Goal: Task Accomplishment & Management: Complete application form

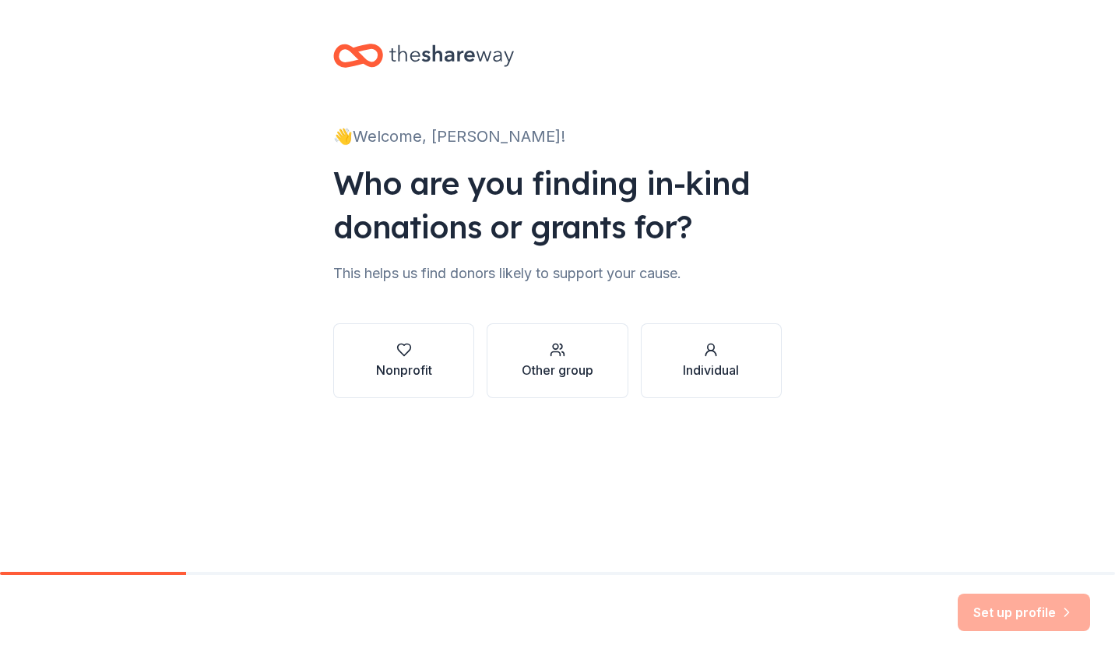
click at [421, 350] on div "button" at bounding box center [404, 350] width 56 height 16
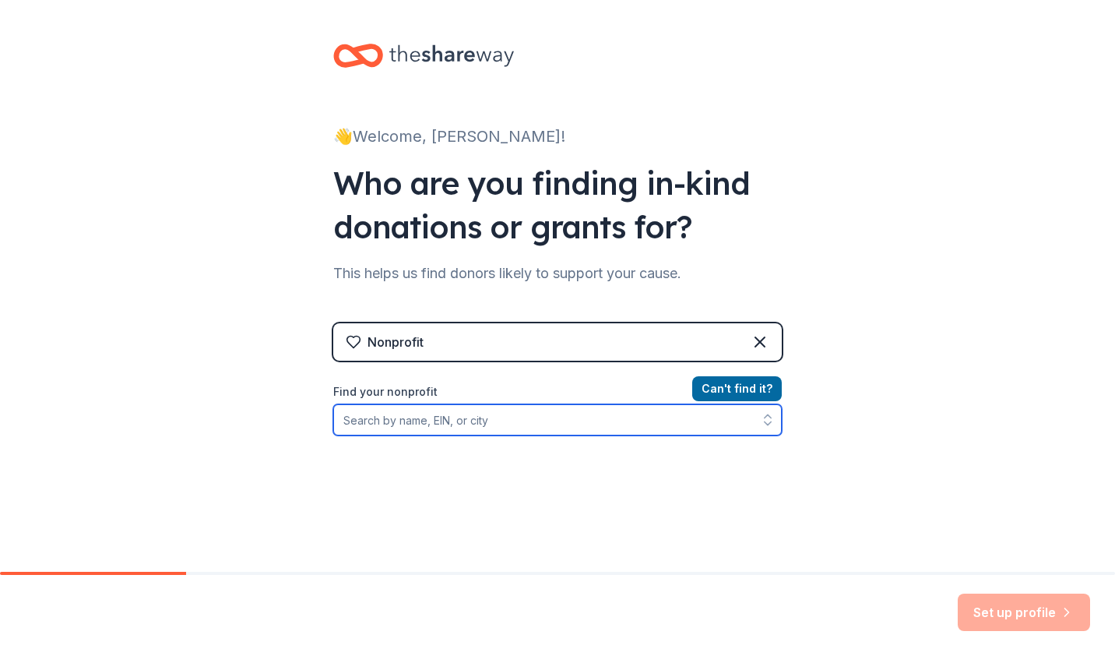
click at [410, 417] on input "Find your nonprofit" at bounding box center [557, 419] width 448 height 31
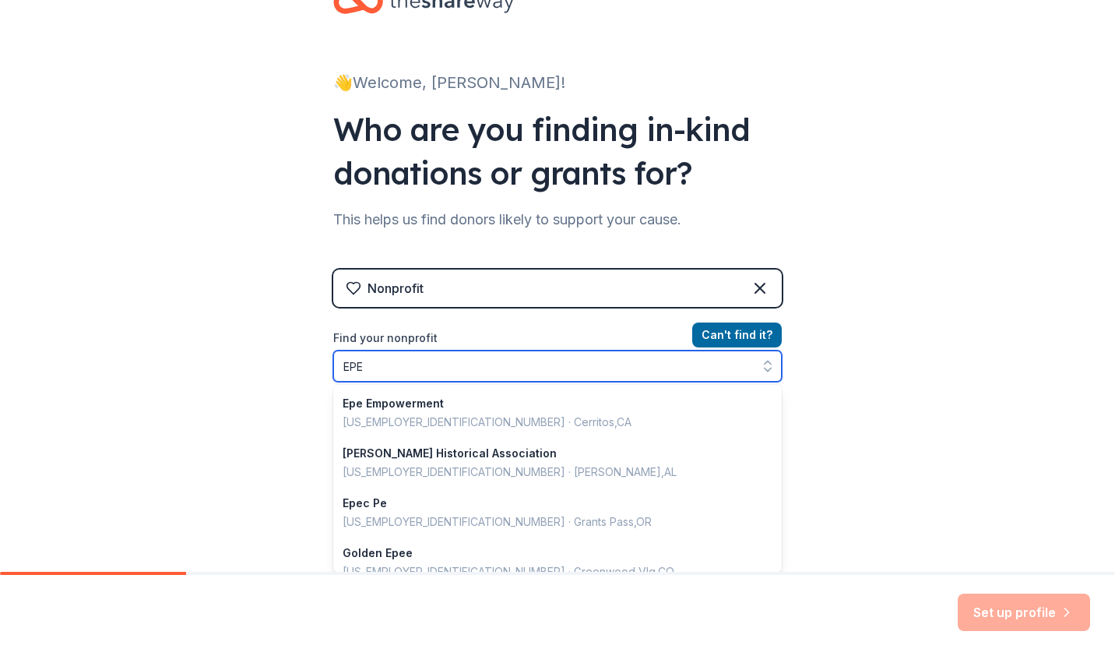
click at [480, 371] on input "EPE" at bounding box center [557, 365] width 448 height 31
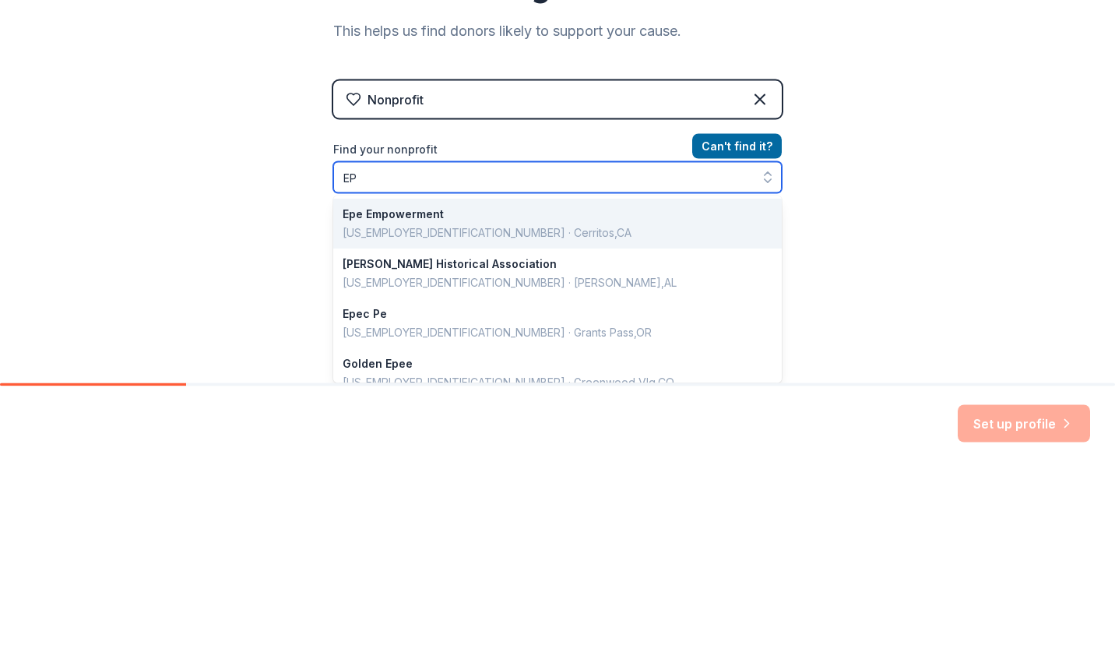
type input "E"
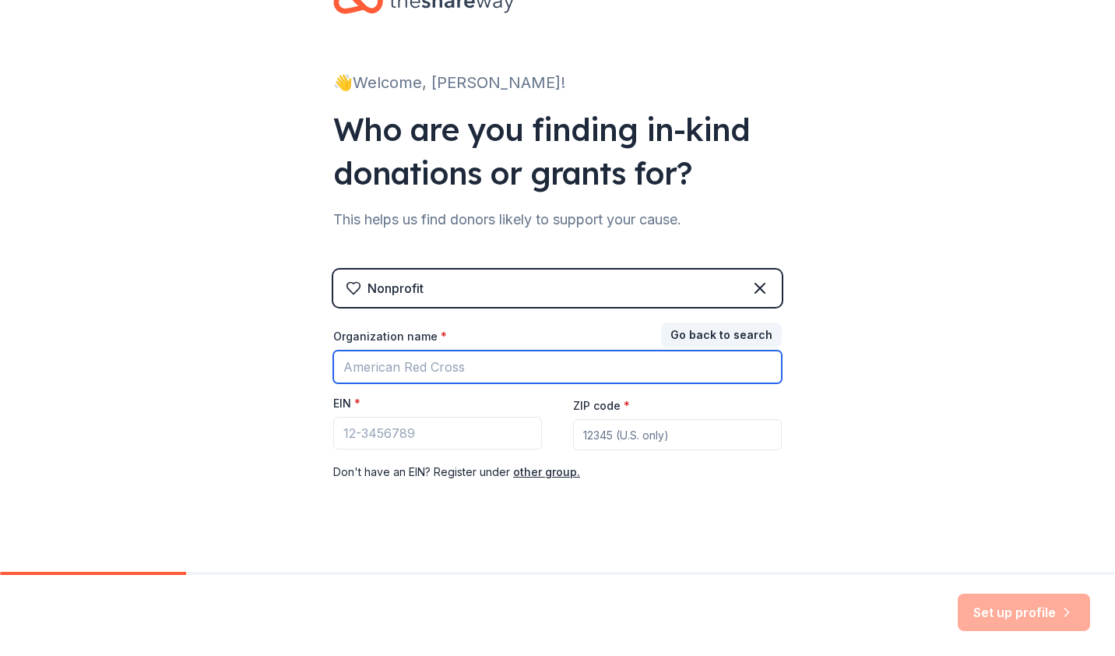
click at [493, 374] on input "Organization name *" at bounding box center [557, 366] width 448 height 33
type input "PTA 33326"
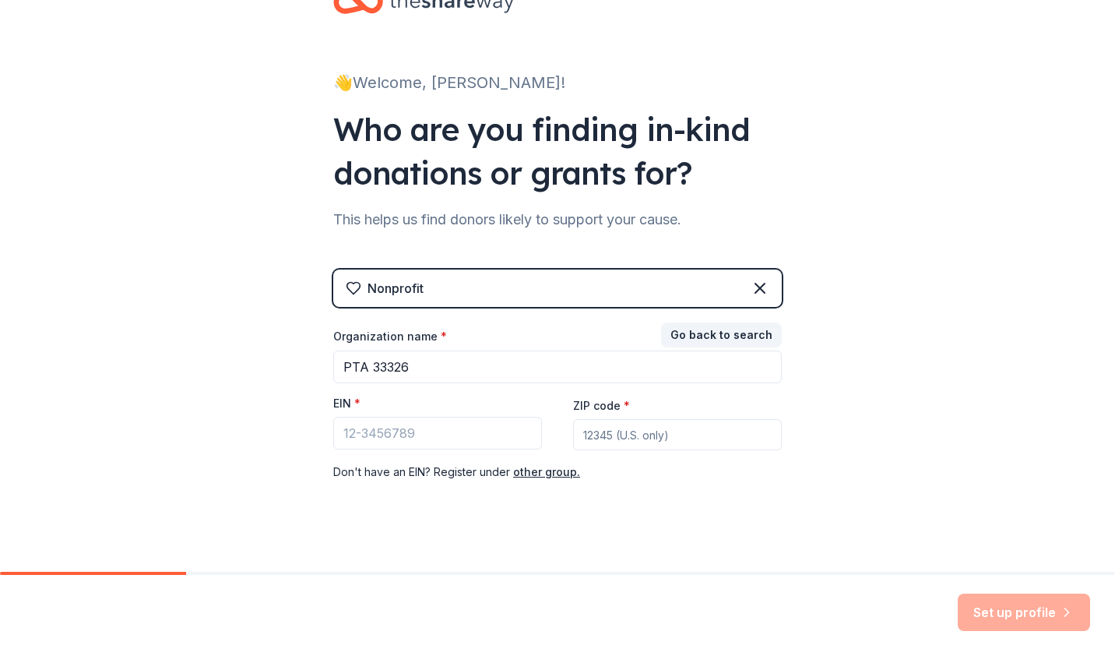
click at [621, 431] on input "ZIP code *" at bounding box center [677, 434] width 209 height 31
type input "33326"
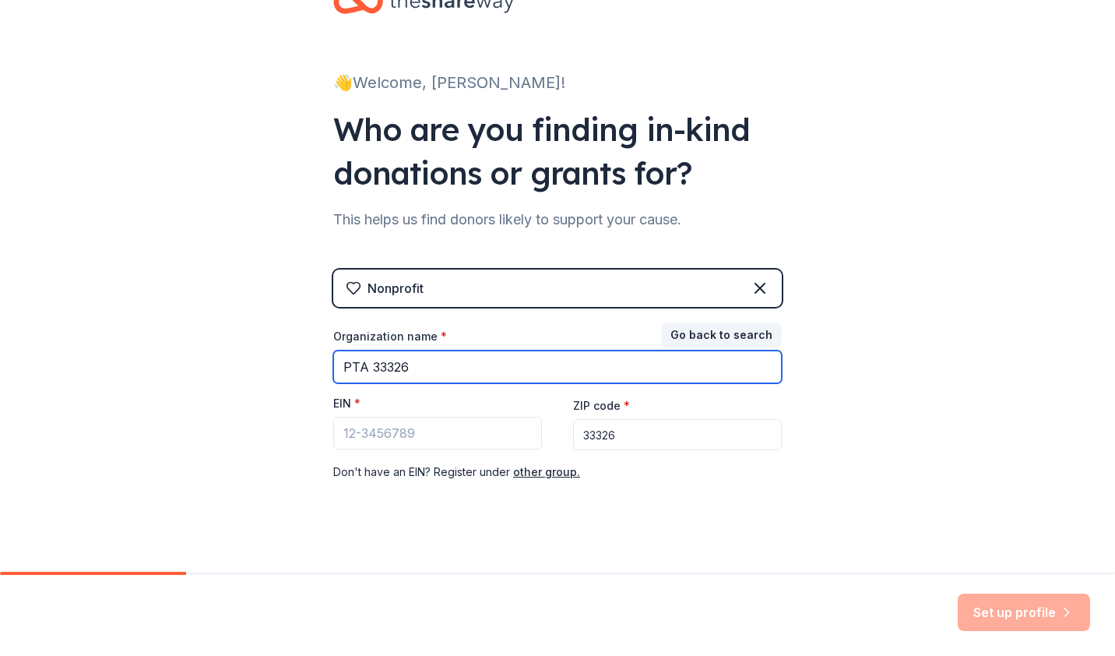
click at [434, 361] on input "PTA 33326" at bounding box center [557, 366] width 448 height 33
type input "P"
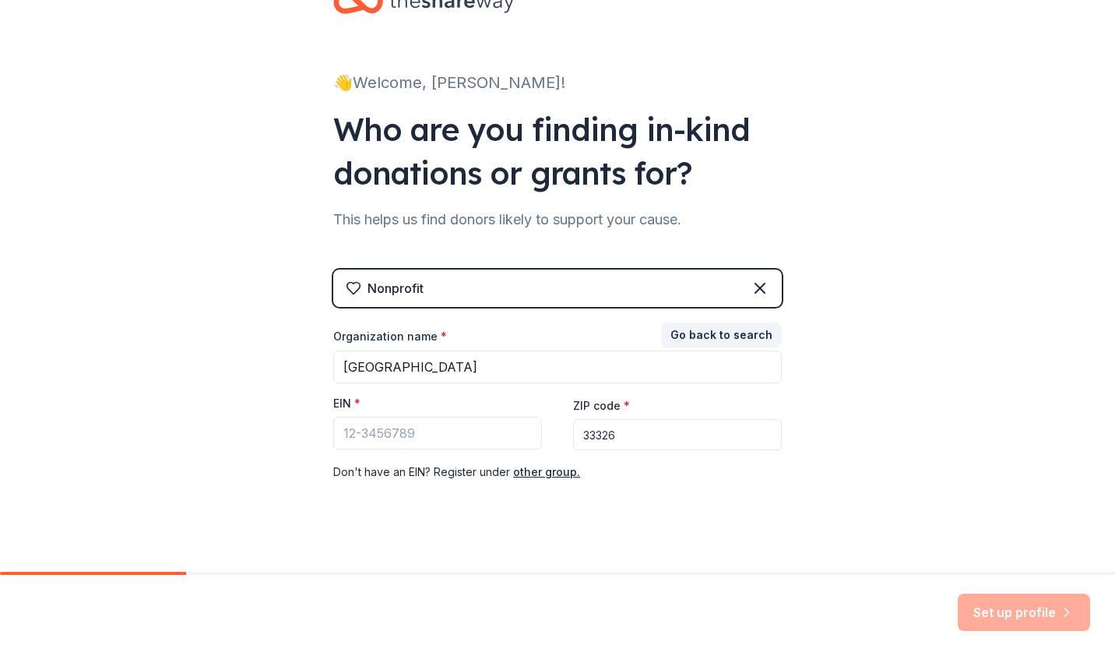
click at [419, 432] on input "EIN *" at bounding box center [437, 433] width 209 height 33
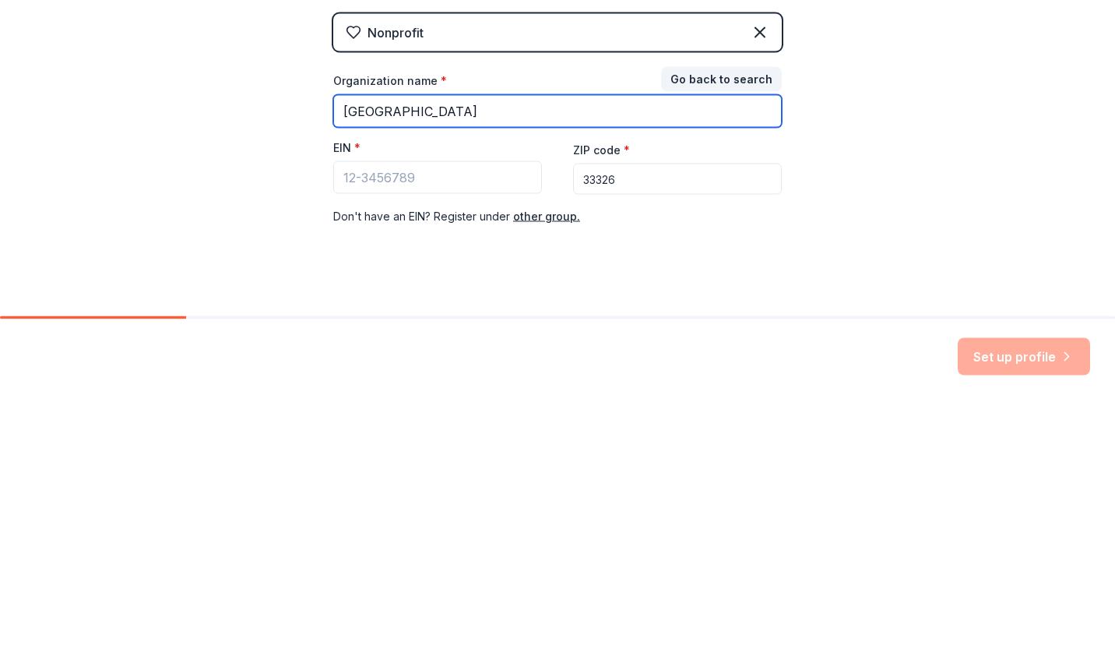
click at [520, 372] on input "Eagle Point Elementary" at bounding box center [557, 366] width 448 height 33
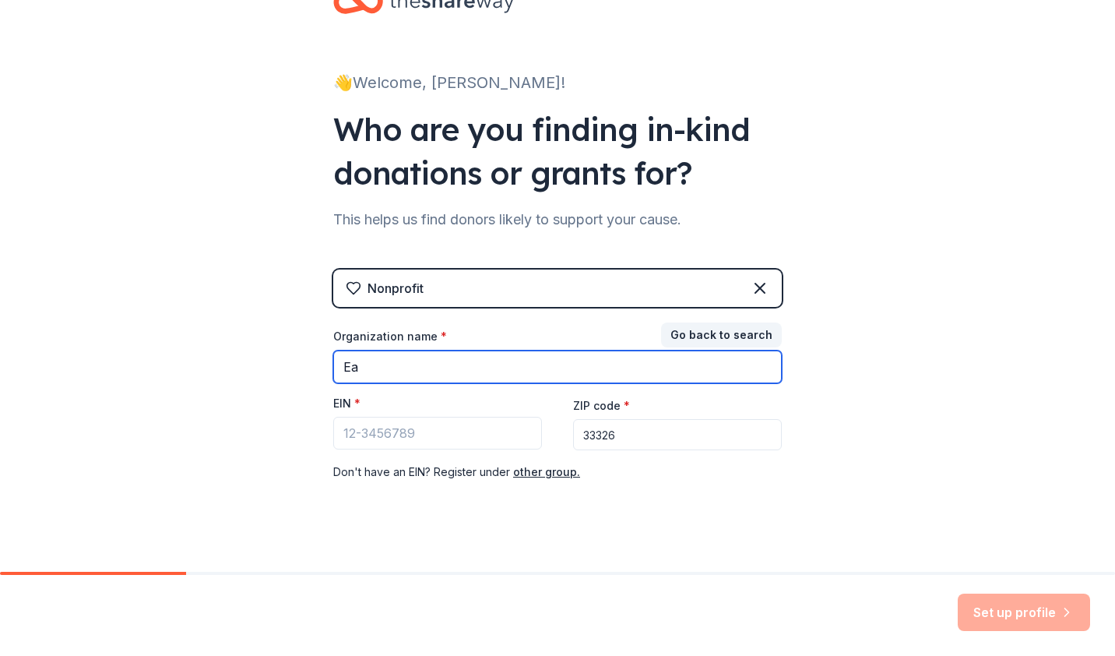
type input "E"
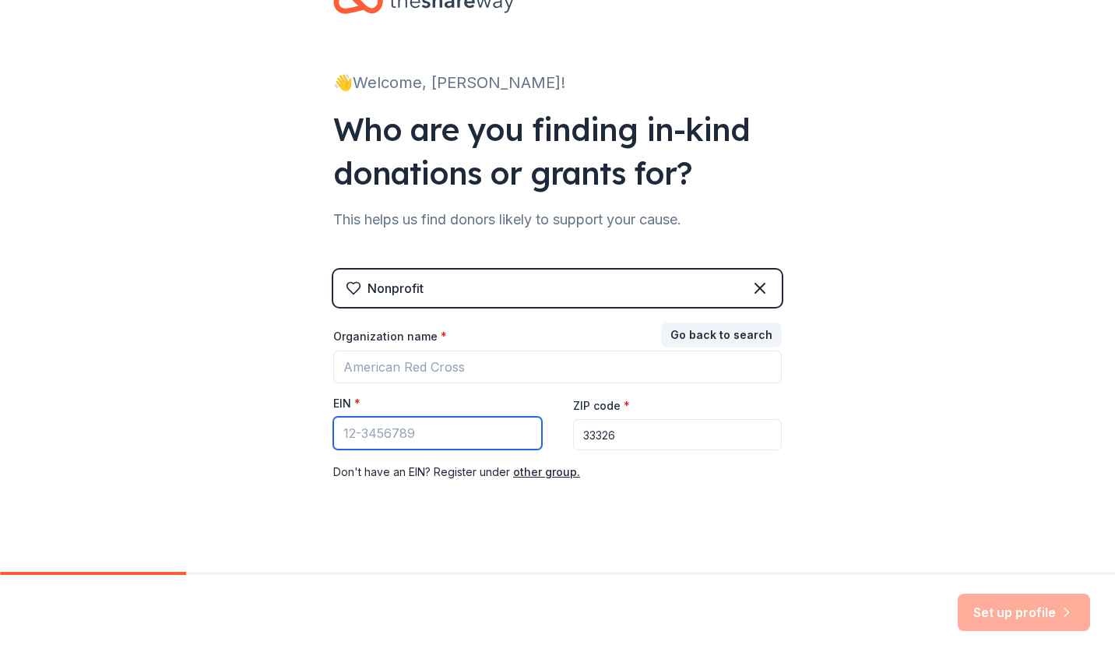
click at [416, 434] on input "EIN *" at bounding box center [437, 433] width 209 height 33
type input "8"
click at [759, 292] on icon at bounding box center [760, 288] width 19 height 19
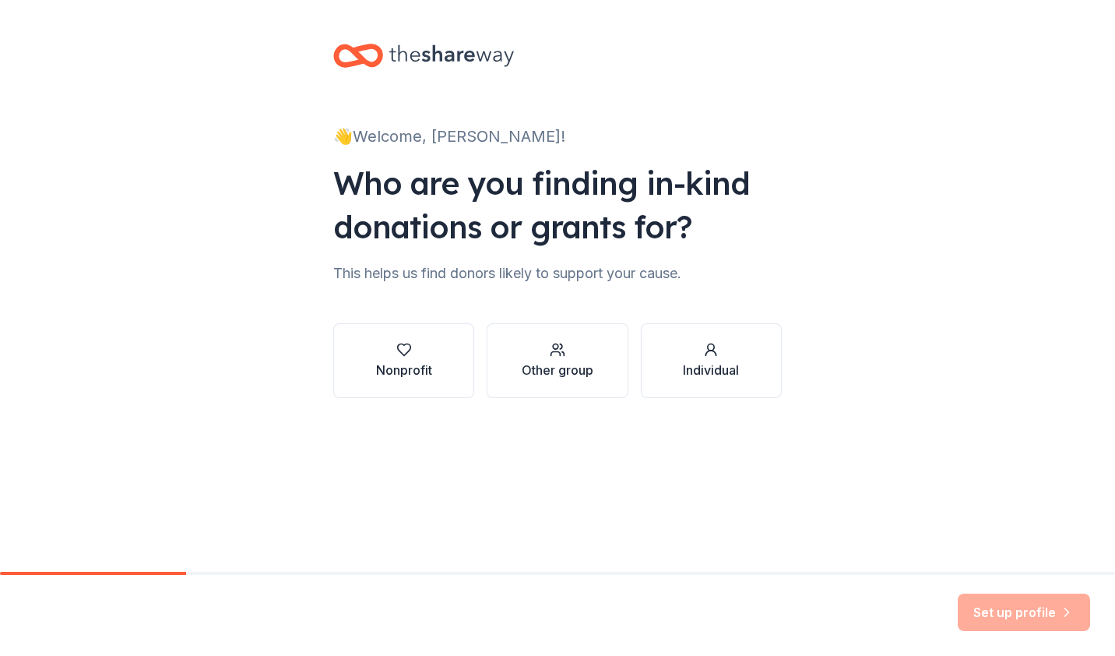
click at [570, 357] on div "button" at bounding box center [558, 350] width 72 height 16
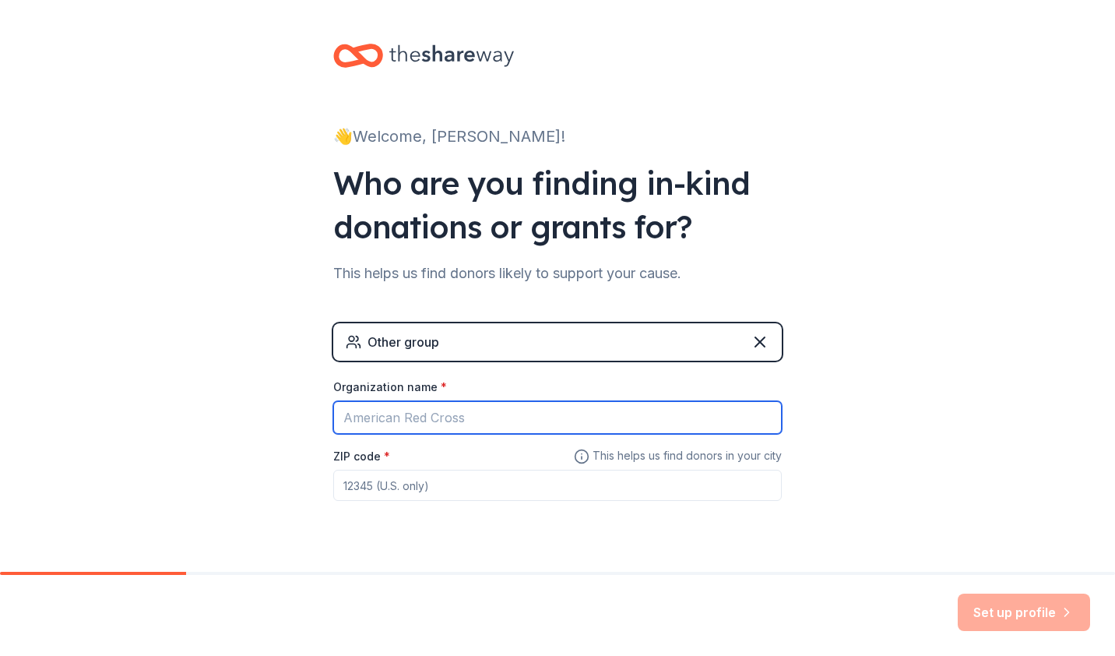
click at [523, 422] on input "Organization name *" at bounding box center [557, 417] width 448 height 33
type input "Eagle Point Elementary PTA"
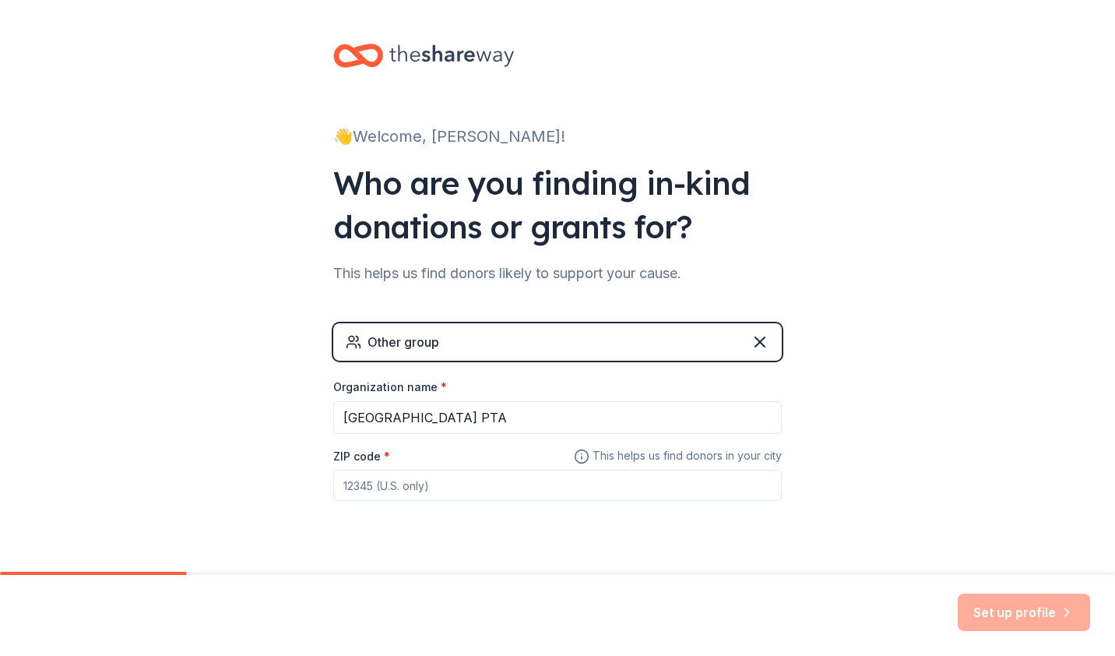
click at [432, 478] on input "ZIP code *" at bounding box center [557, 485] width 448 height 31
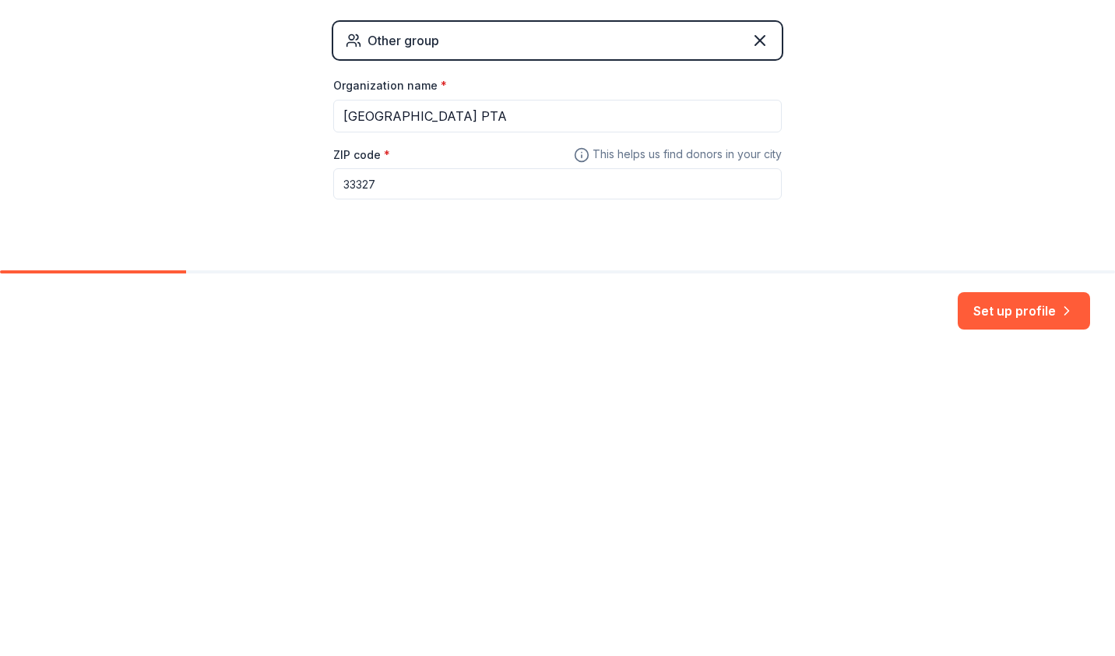
type input "33327"
click at [994, 603] on button "Set up profile" at bounding box center [1024, 611] width 132 height 37
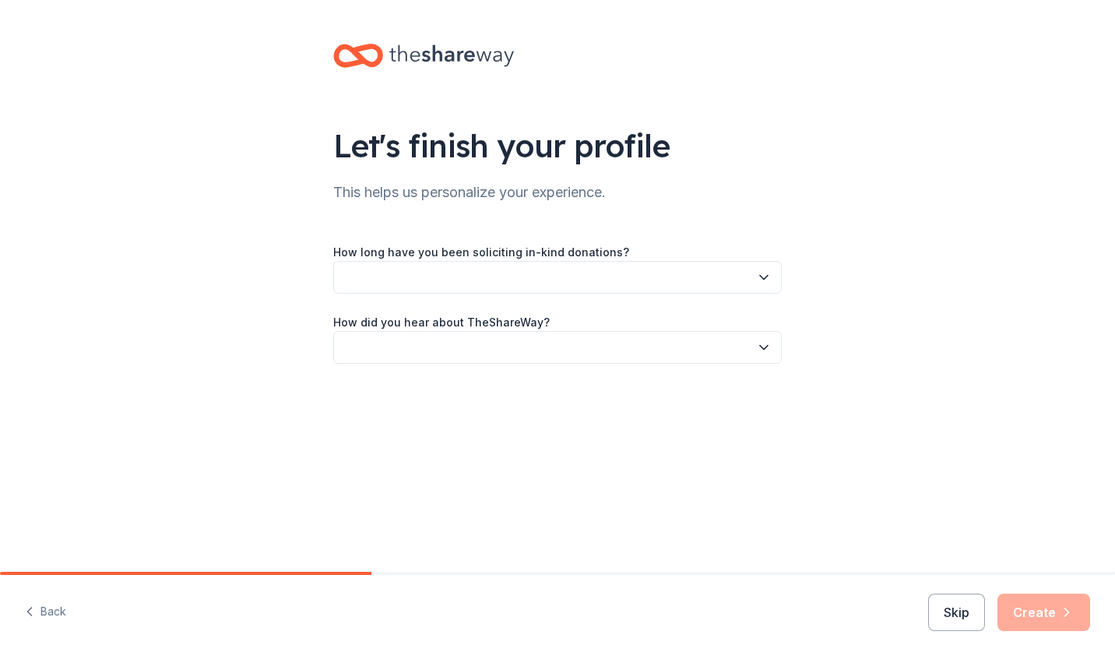
click at [756, 284] on icon "button" at bounding box center [764, 277] width 16 height 16
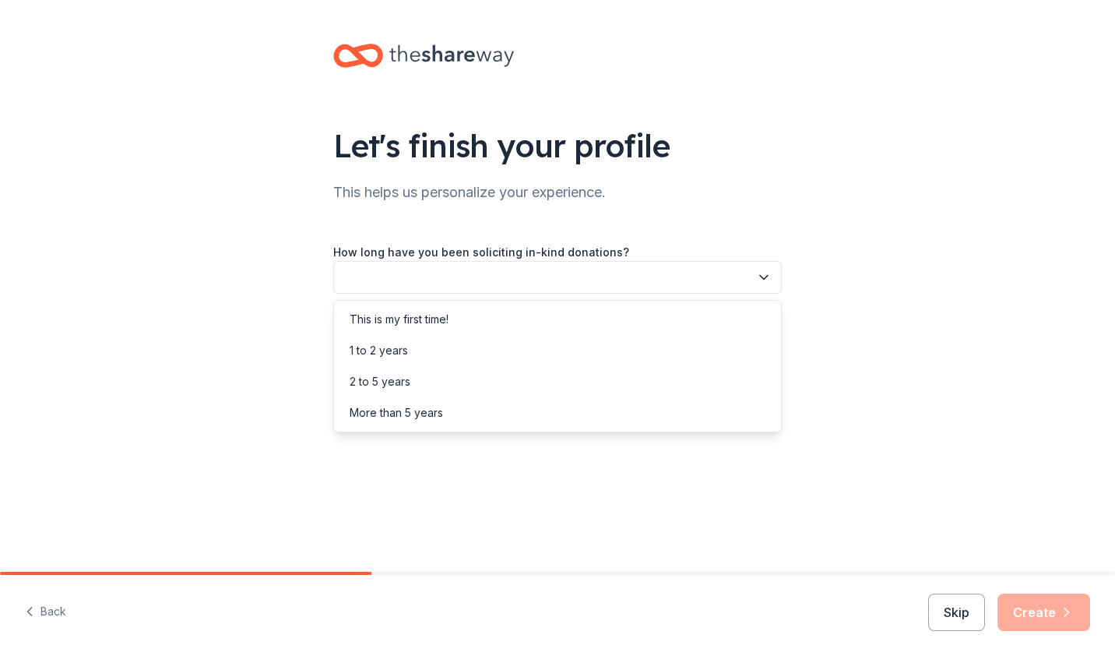
click at [426, 412] on div "More than 5 years" at bounding box center [396, 412] width 93 height 19
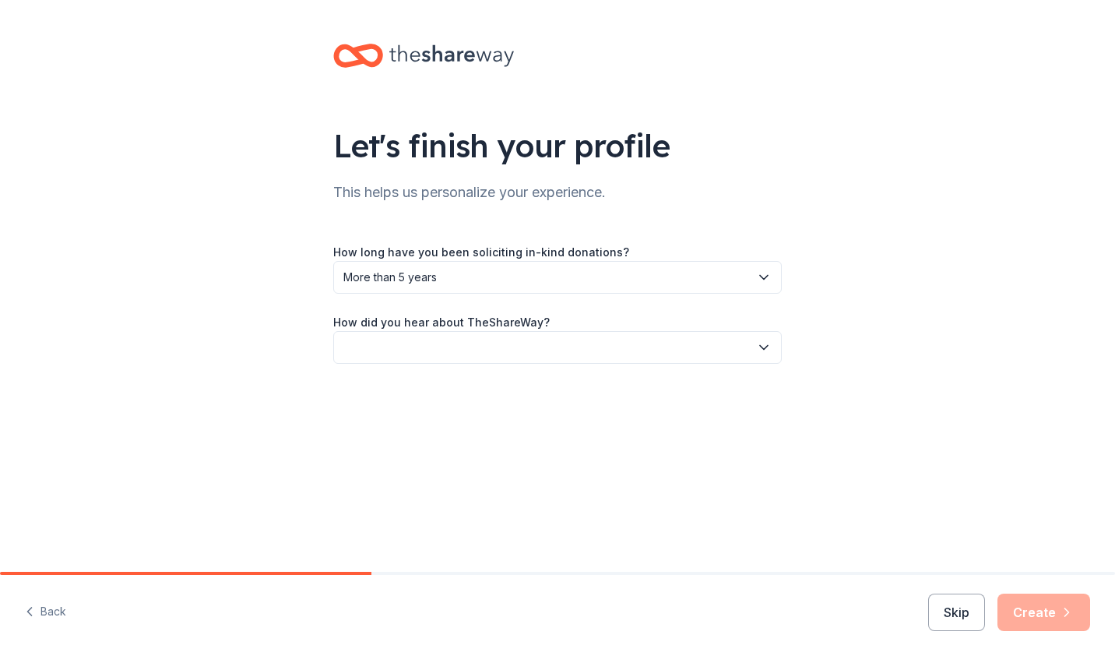
click at [773, 351] on button "button" at bounding box center [557, 347] width 448 height 33
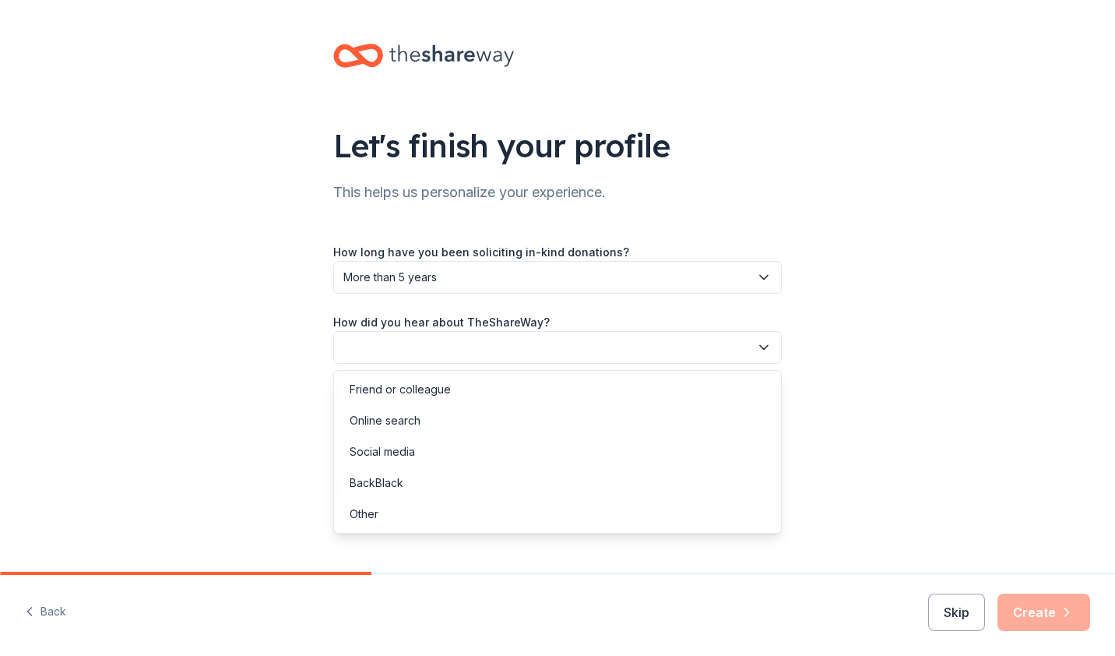
click at [406, 426] on div "Online search" at bounding box center [385, 420] width 71 height 19
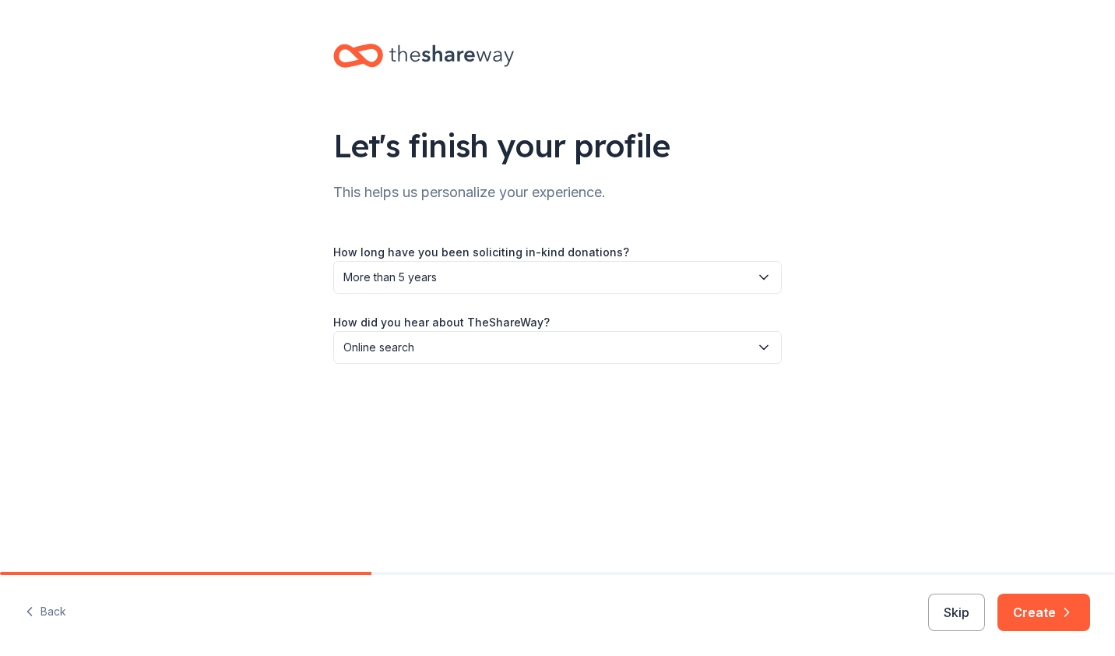
click at [1042, 614] on button "Create" at bounding box center [1043, 611] width 93 height 37
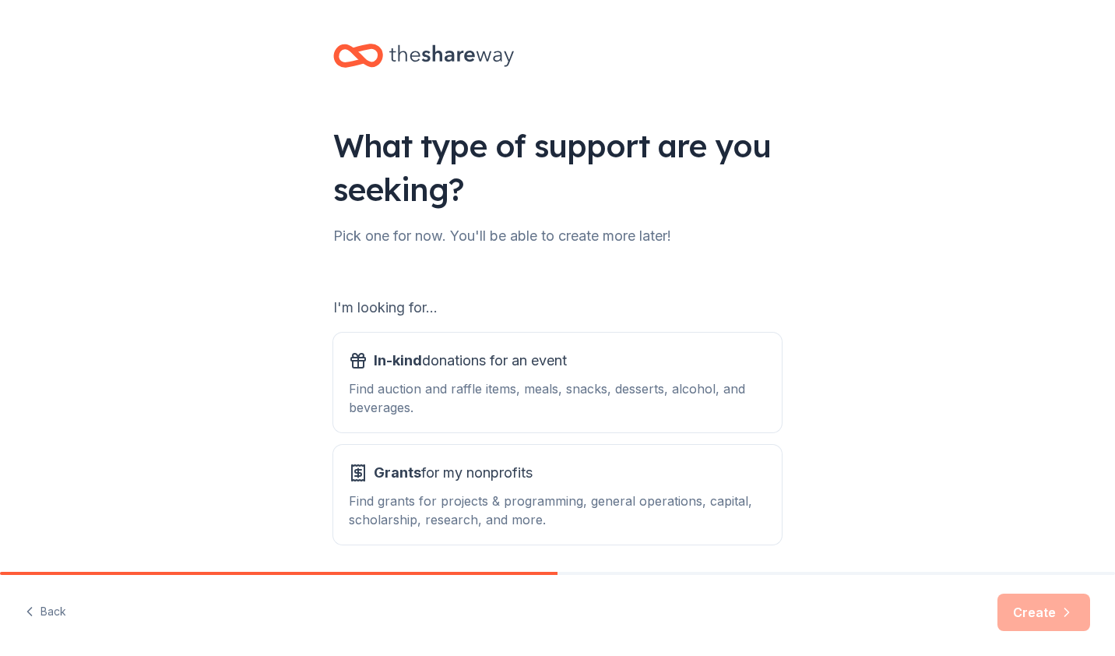
click at [561, 504] on div "Find grants for projects & programming, general operations, capital, scholarshi…" at bounding box center [557, 509] width 417 height 37
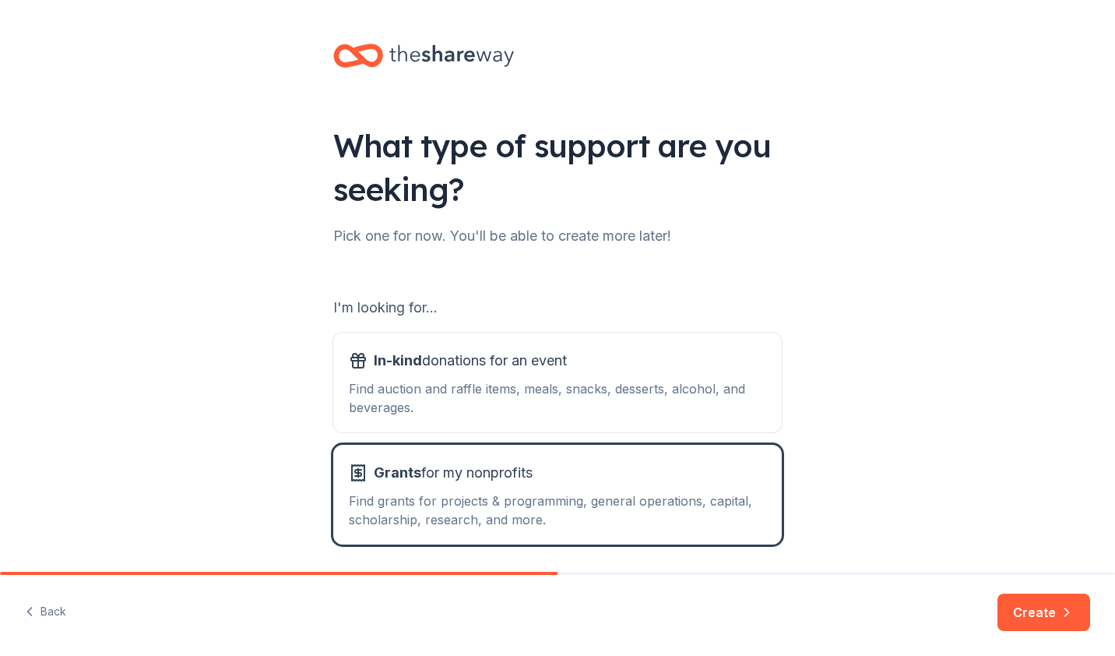
click at [645, 391] on div "Find auction and raffle items, meals, snacks, desserts, alcohol, and beverages." at bounding box center [557, 397] width 417 height 37
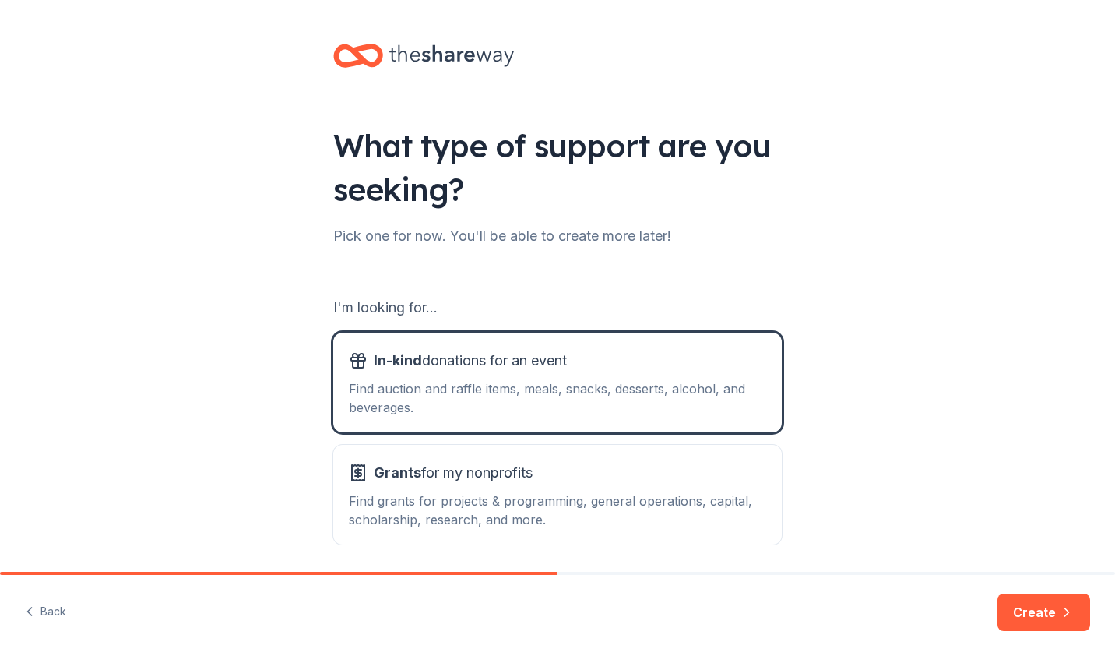
click at [642, 494] on div "Find grants for projects & programming, general operations, capital, scholarshi…" at bounding box center [557, 509] width 417 height 37
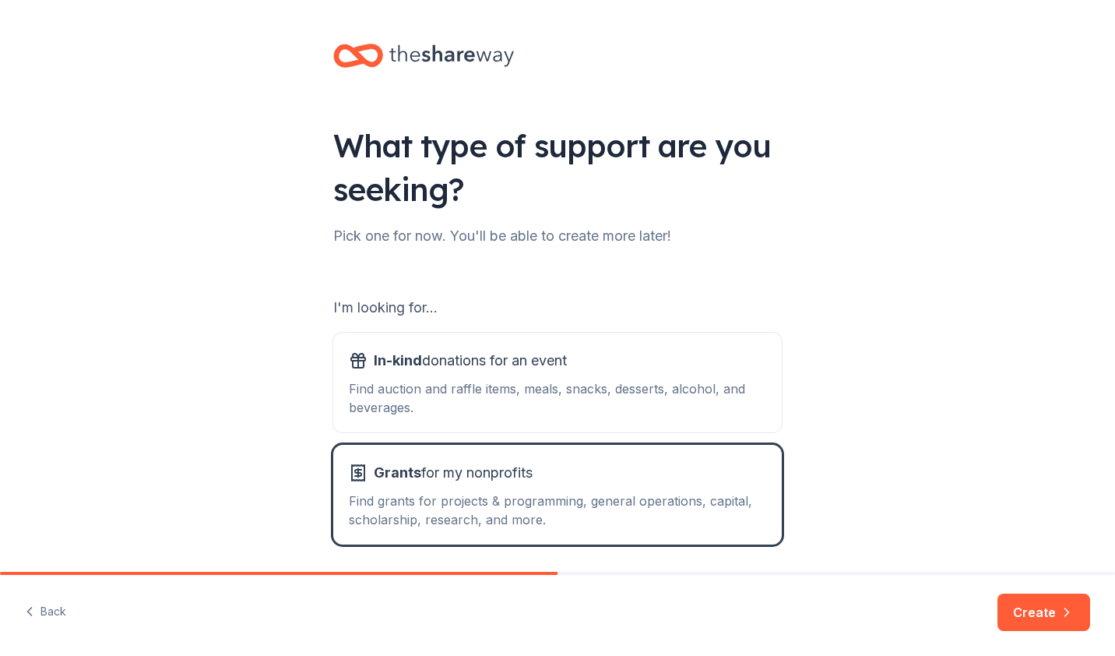
click at [1046, 625] on button "Create" at bounding box center [1043, 611] width 93 height 37
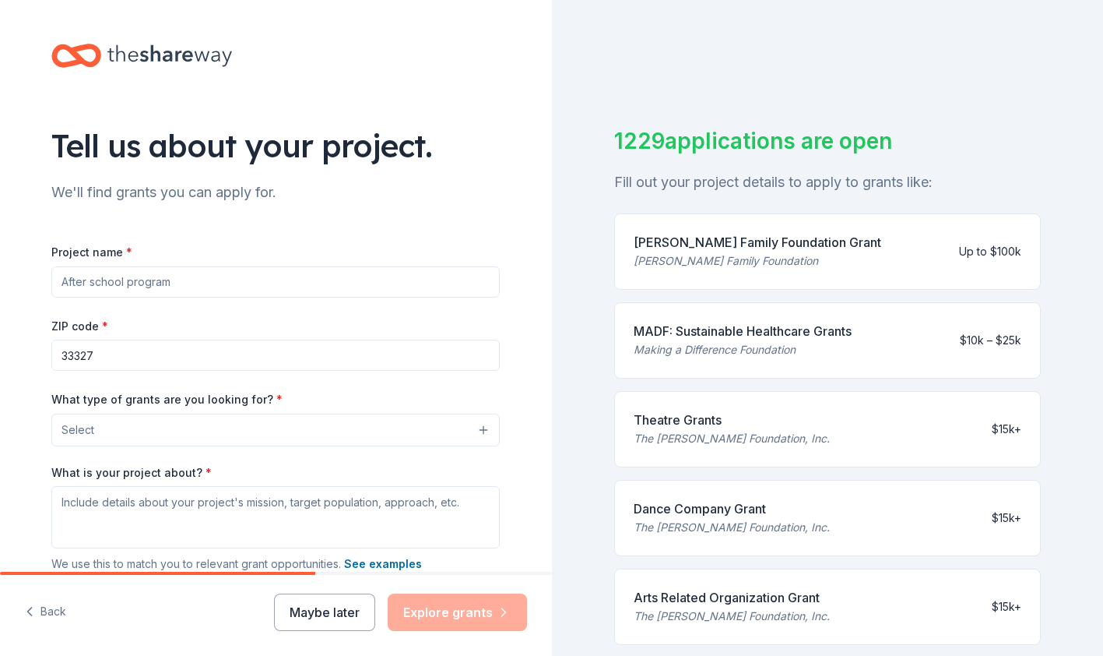
click at [181, 287] on input "Project name *" at bounding box center [275, 281] width 448 height 31
type input "PTA Fun Run"
click at [150, 436] on button "Select" at bounding box center [275, 429] width 448 height 33
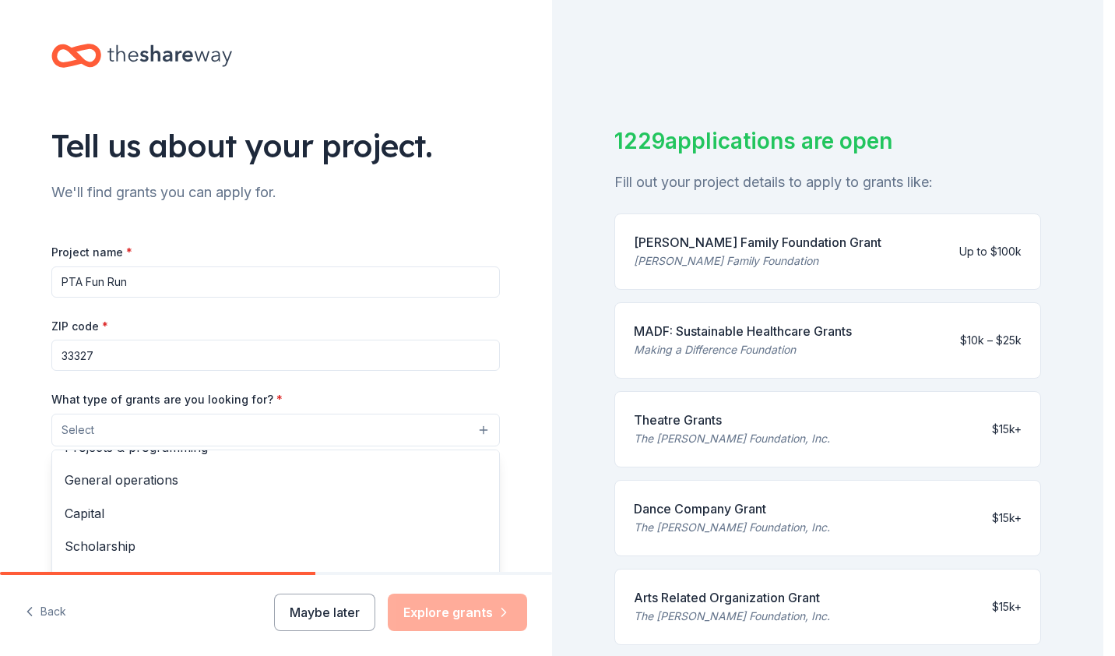
scroll to position [23, 0]
click at [150, 486] on span "General operations" at bounding box center [276, 479] width 422 height 20
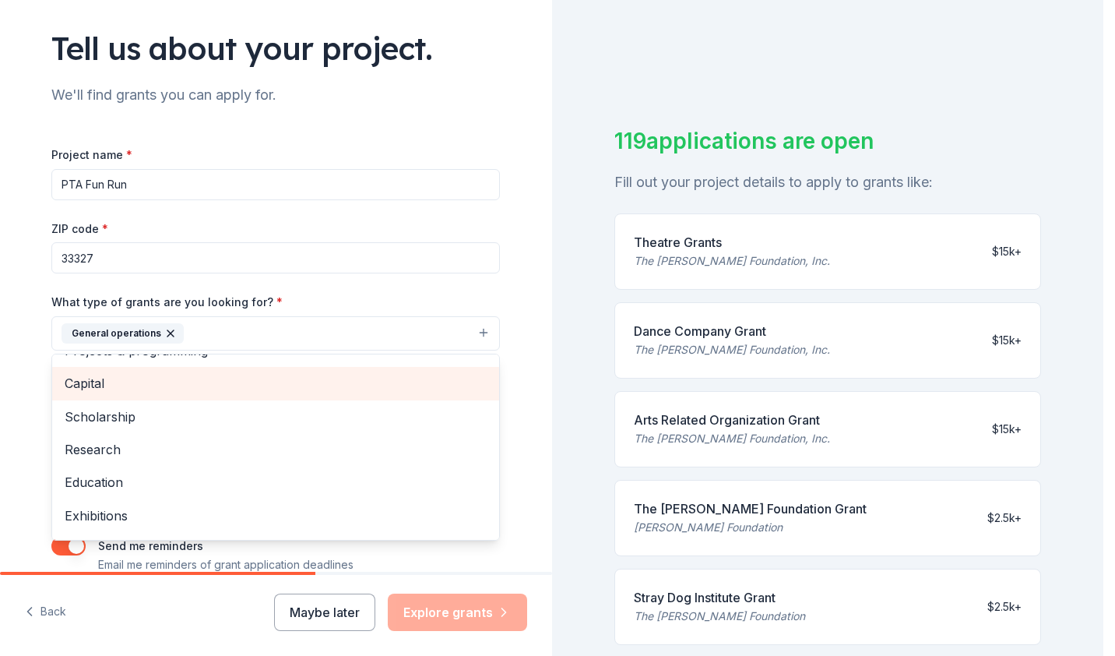
scroll to position [98, 0]
click at [110, 489] on span "Education" at bounding box center [276, 481] width 422 height 20
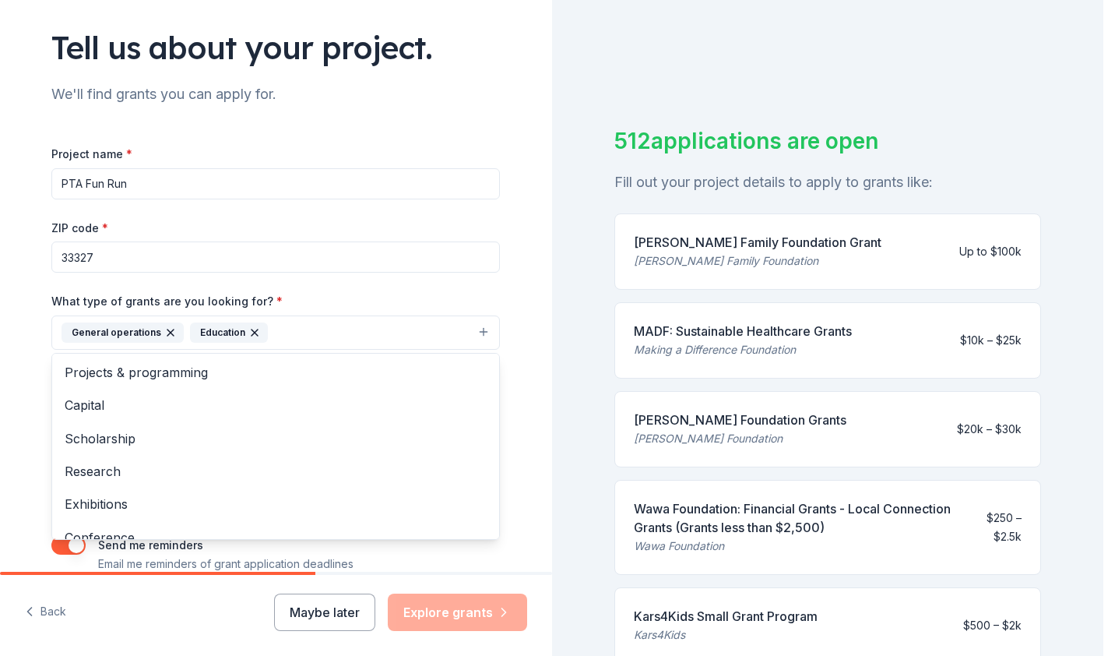
scroll to position [0, 0]
click at [188, 373] on span "Projects & programming" at bounding box center [276, 373] width 422 height 20
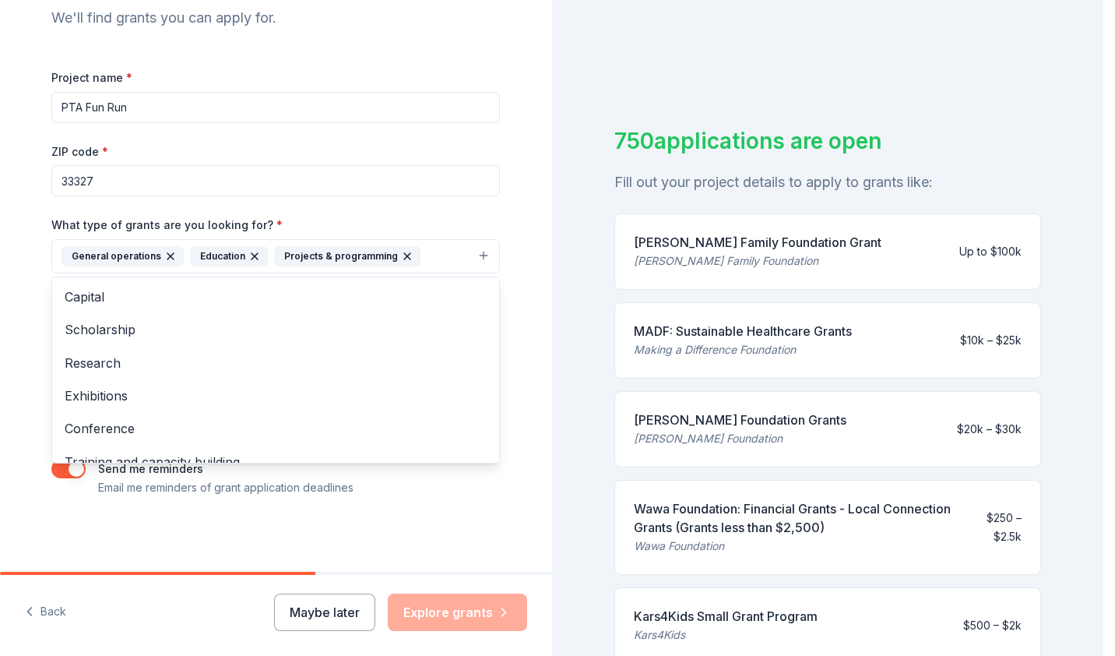
scroll to position [173, 0]
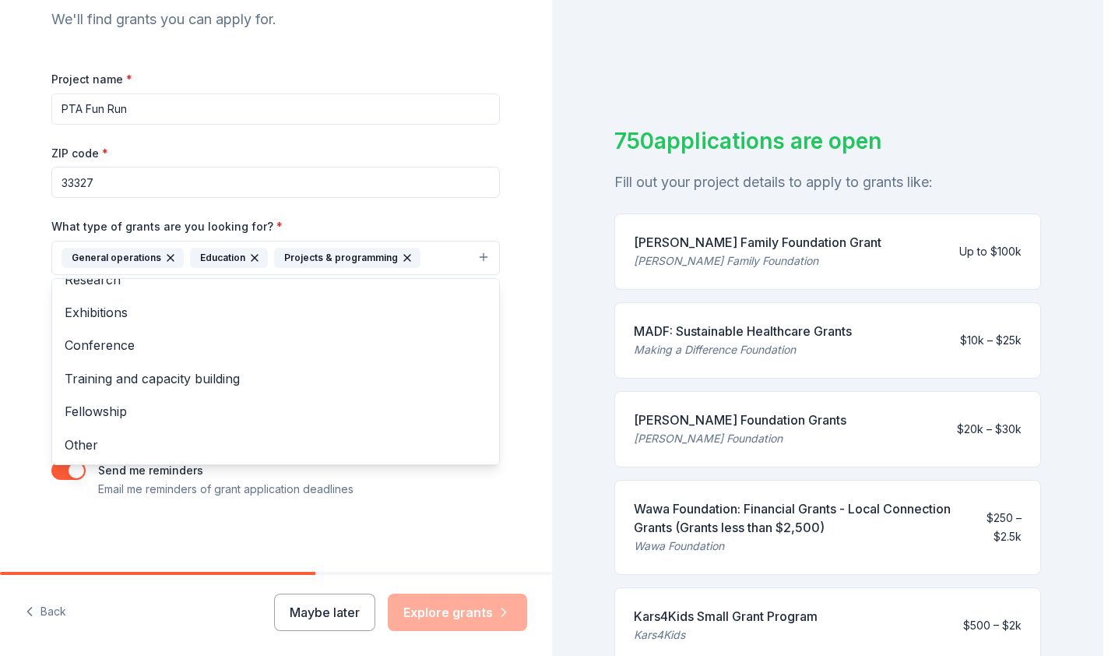
click at [86, 444] on span "Other" at bounding box center [276, 444] width 422 height 20
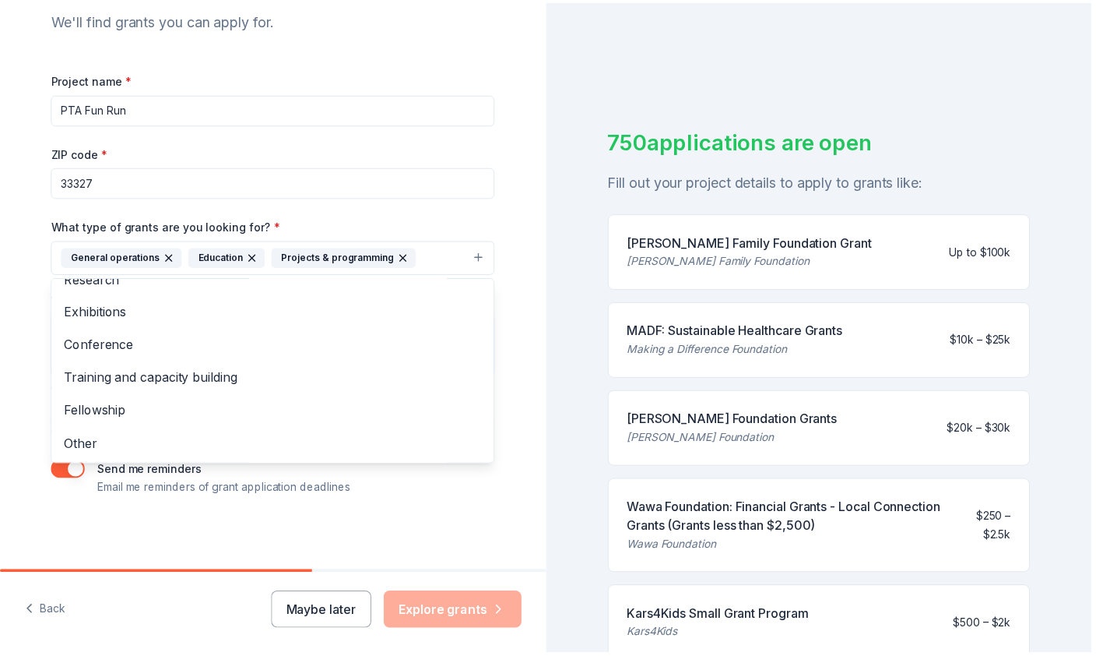
scroll to position [52, 0]
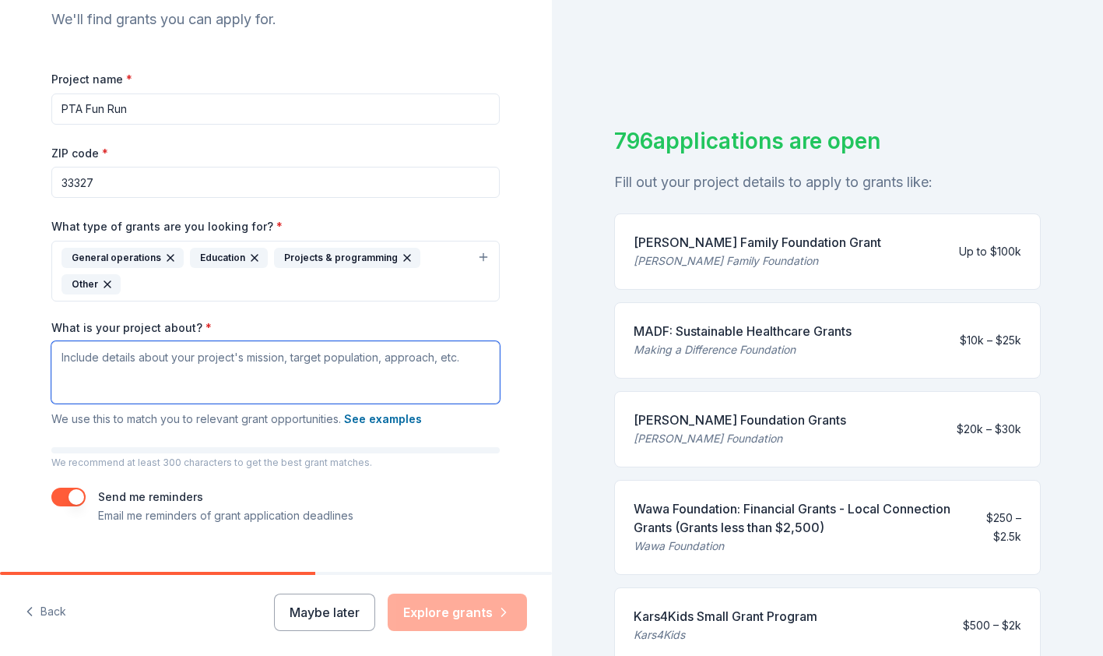
click at [189, 361] on textarea "What is your project about? *" at bounding box center [275, 372] width 448 height 62
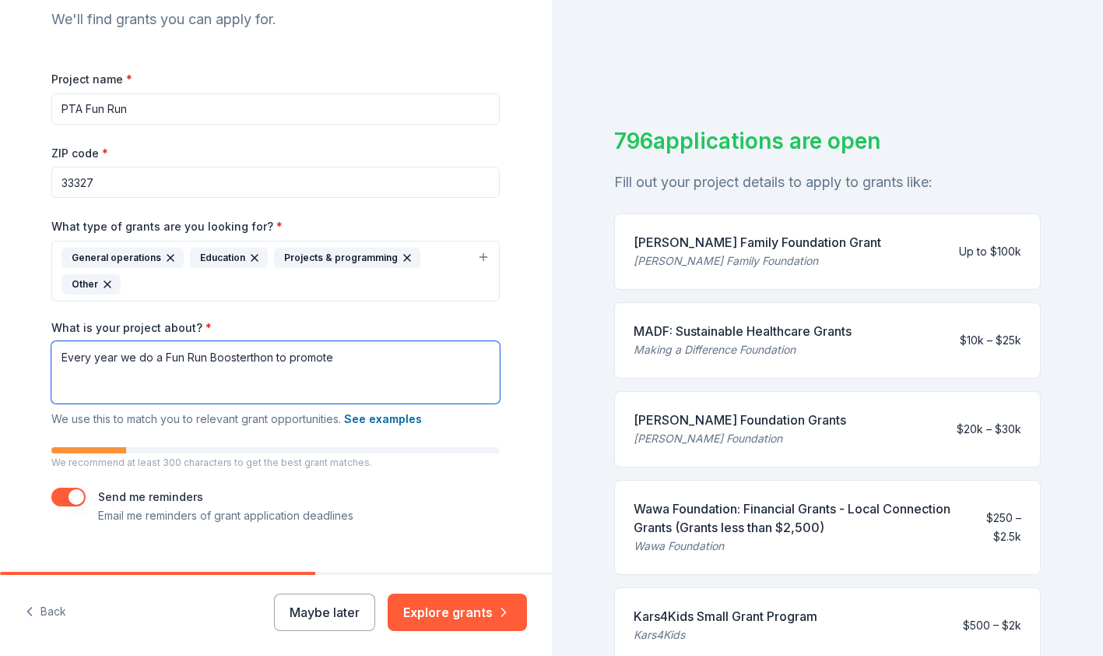
paste textarea "https://eaglepointelem.givebacks.com/"
type textarea "h"
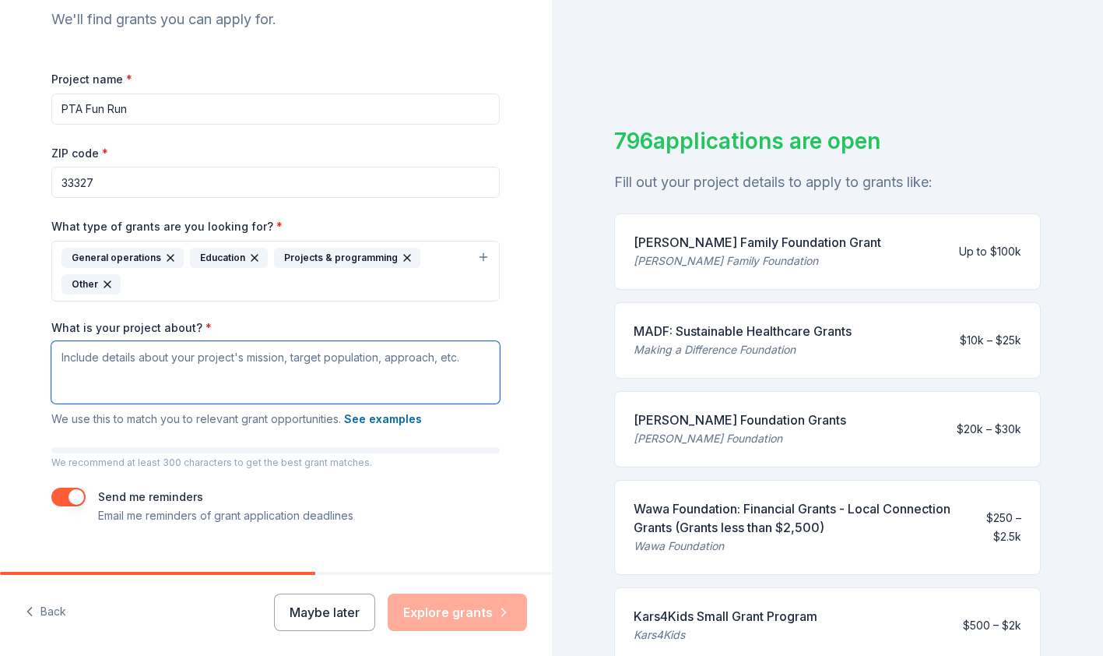
paste textarea "https://eaglepointelem.givebacks.com/"
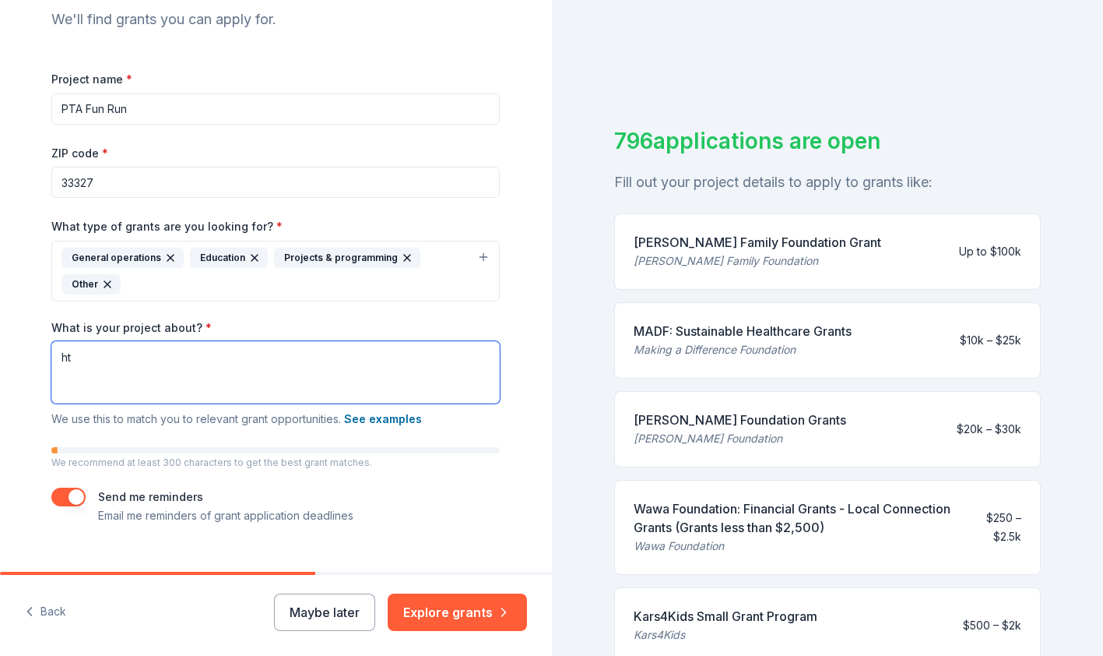
type textarea "h"
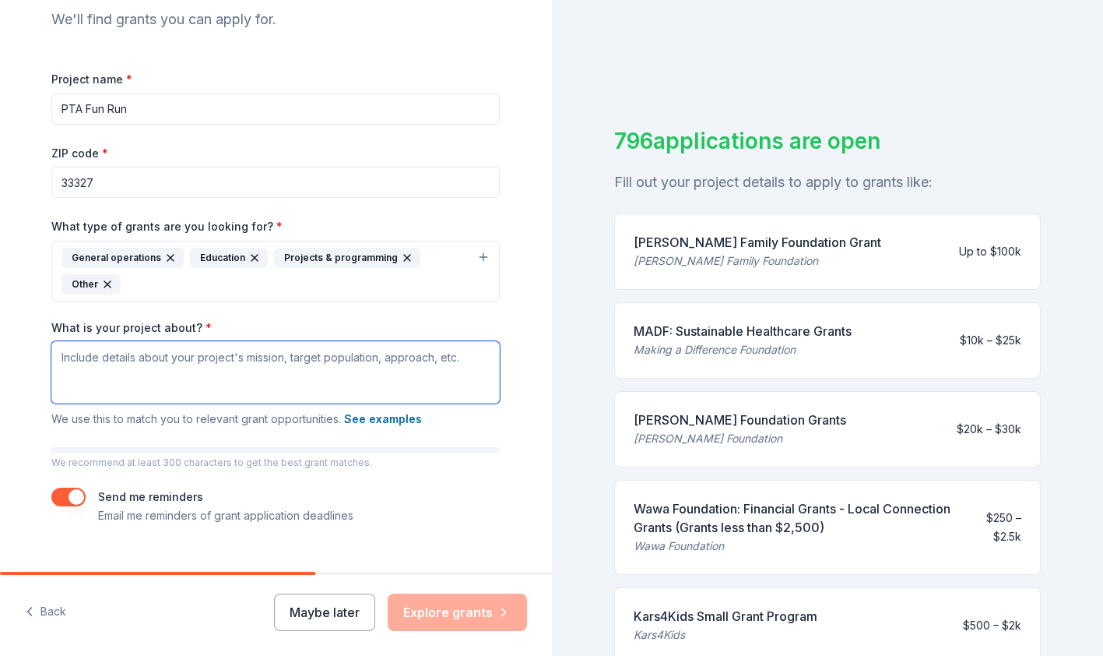
paste textarea "Our largest annual fundraiser is the Eagle Strut Fun Run, and we are looking fo…"
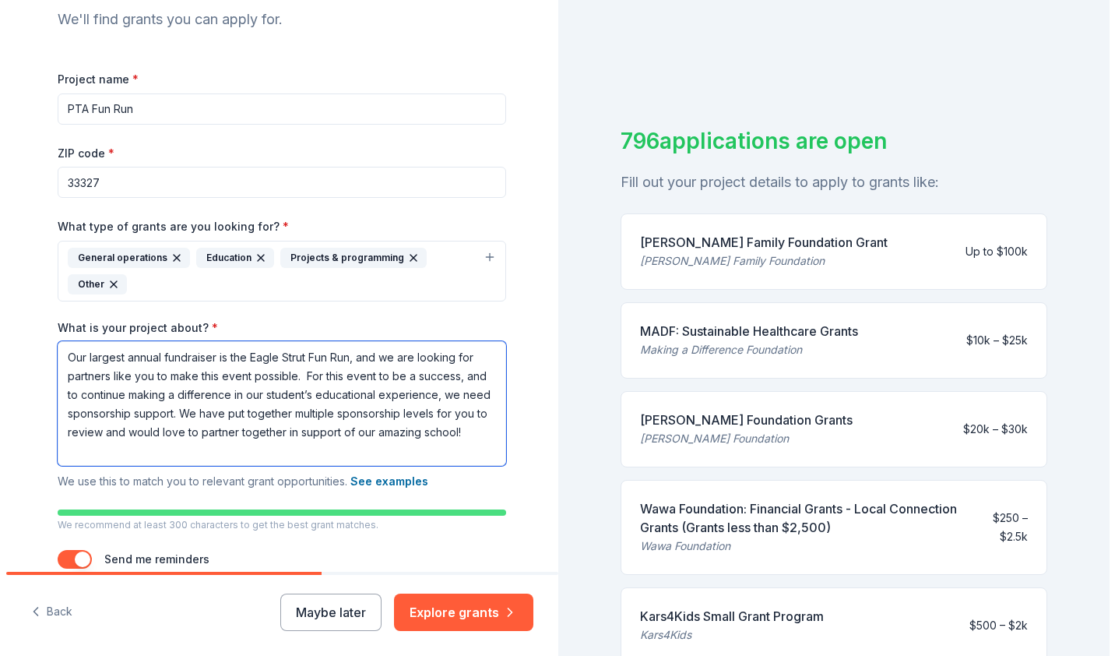
scroll to position [263, 0]
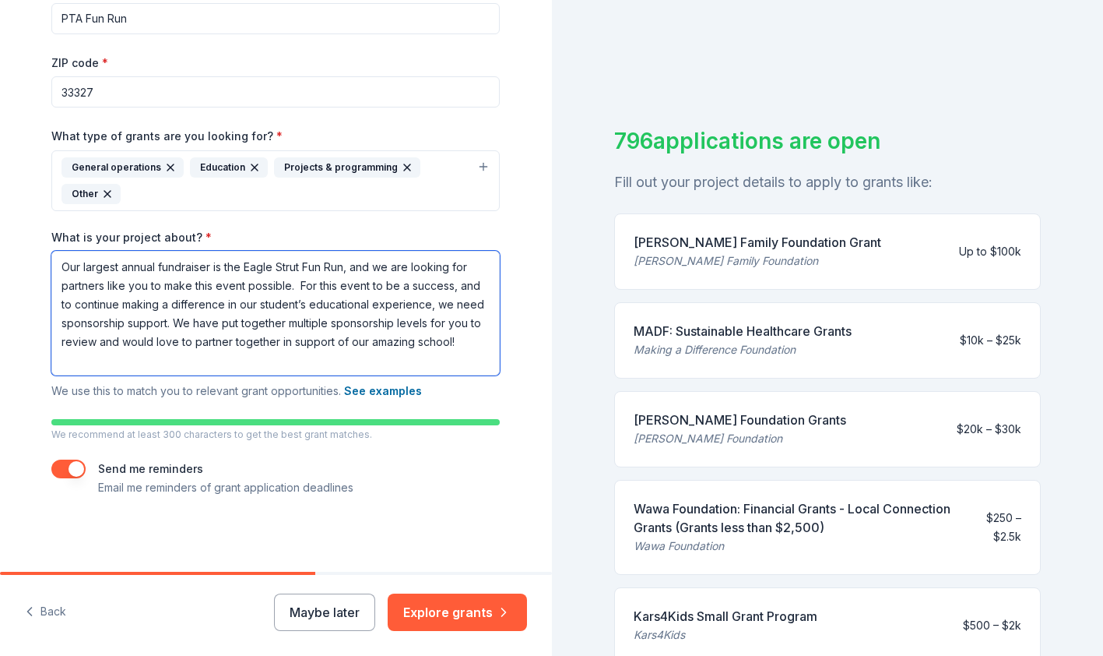
type textarea "Our largest annual fundraiser is the Eagle Strut Fun Run, and we are looking fo…"
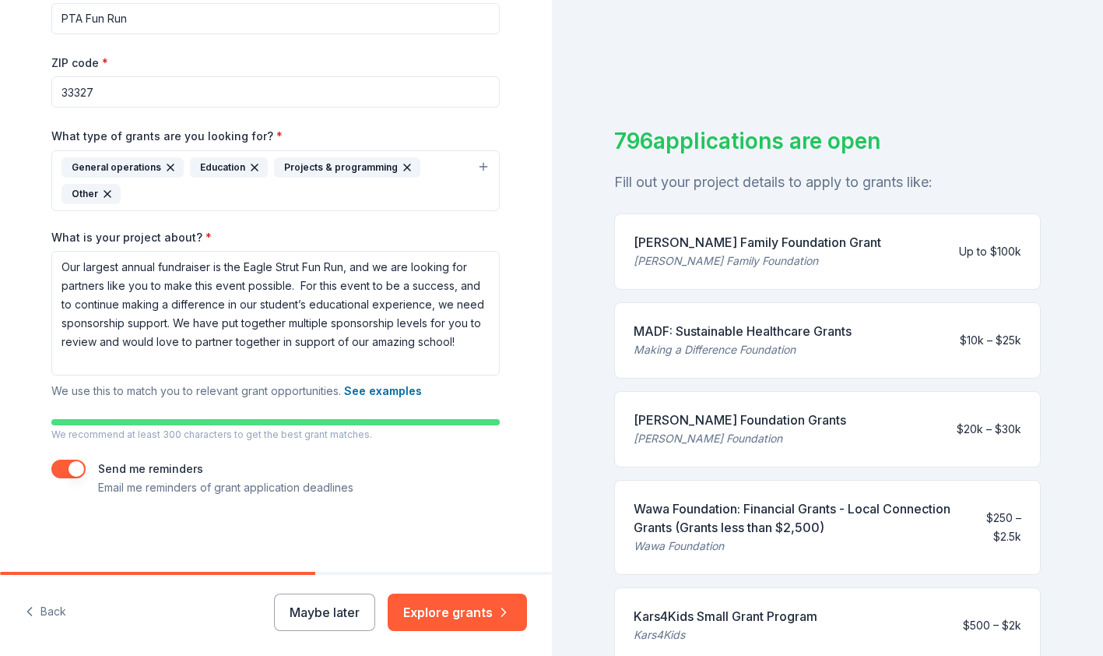
click at [478, 621] on button "Explore grants" at bounding box center [457, 611] width 139 height 37
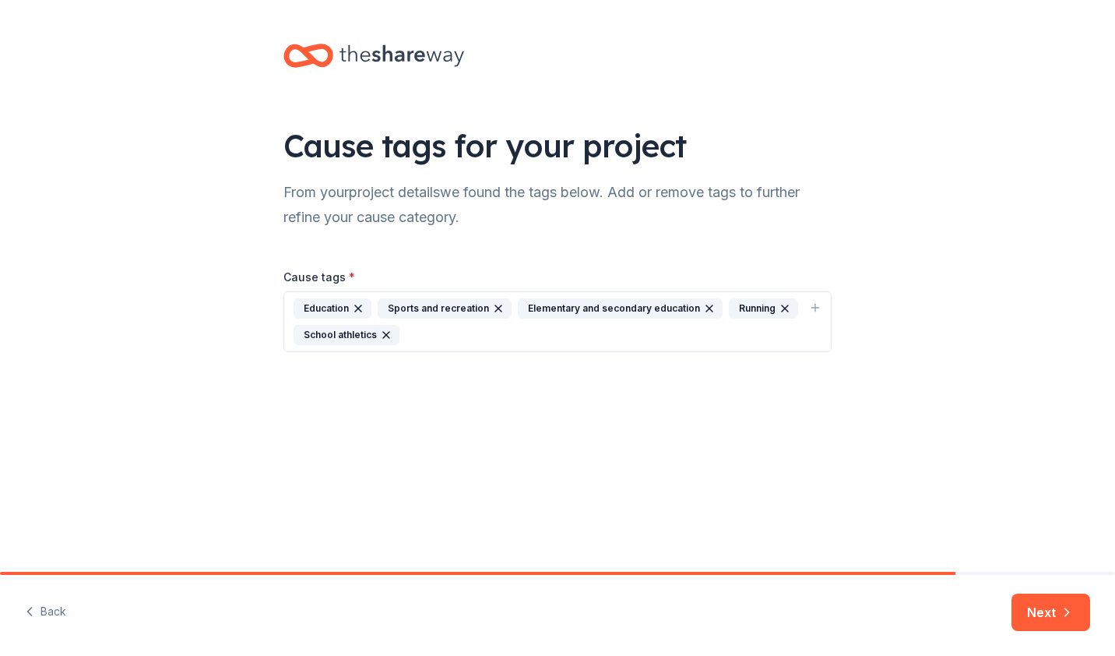
click at [385, 334] on icon "button" at bounding box center [386, 335] width 6 height 6
click at [782, 308] on icon "button" at bounding box center [785, 308] width 6 height 6
click at [1060, 615] on icon "button" at bounding box center [1067, 612] width 16 height 16
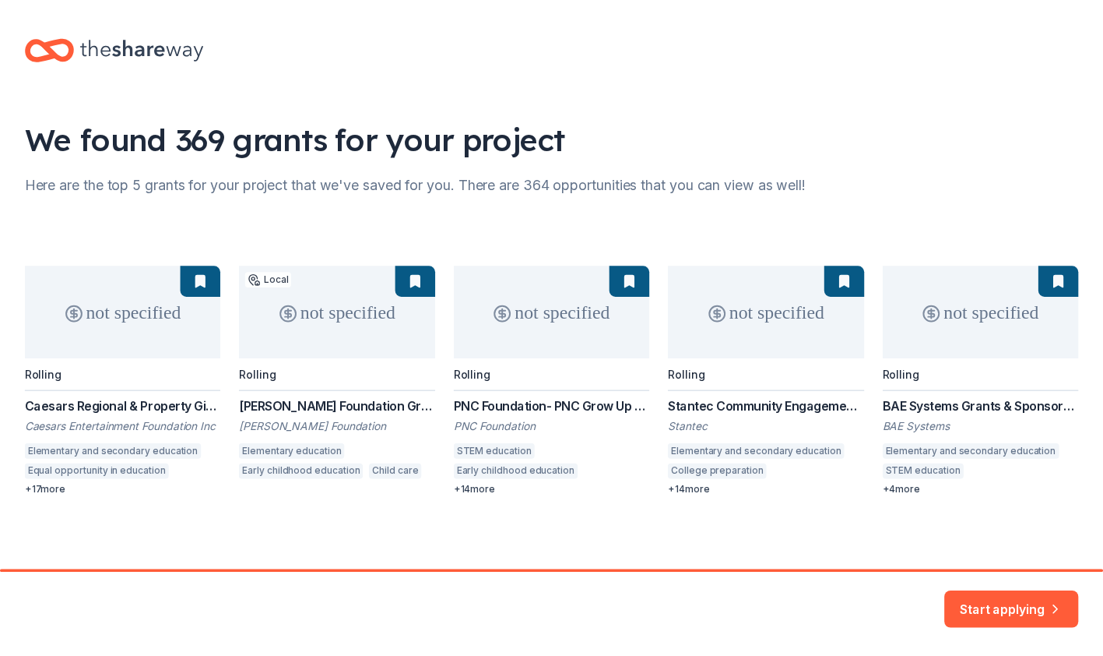
scroll to position [9, 0]
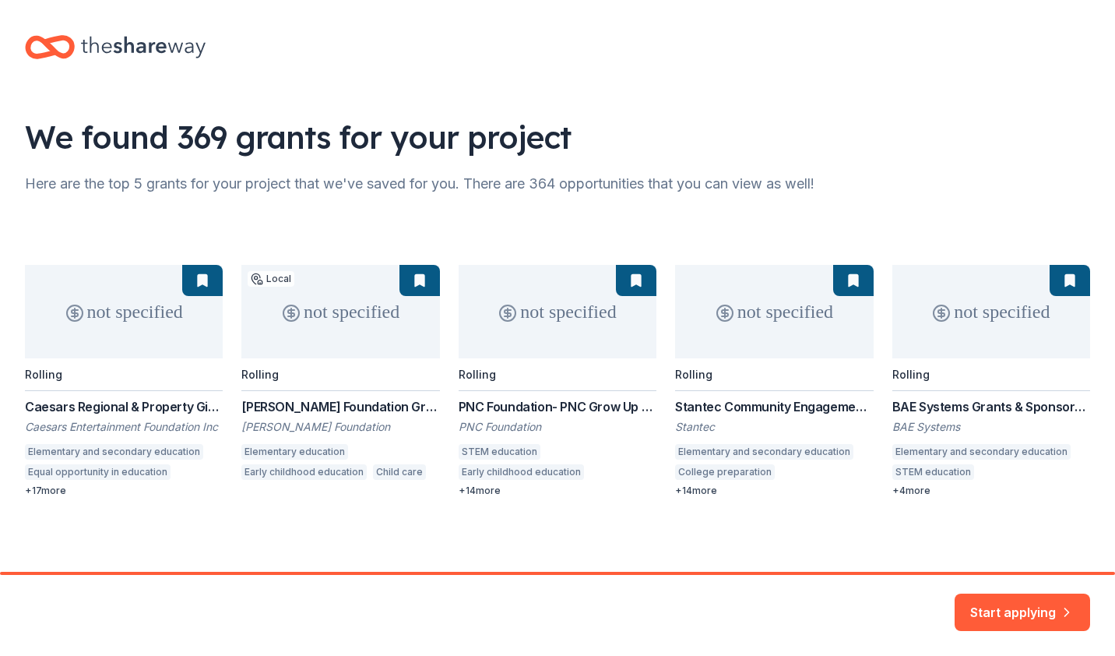
click at [1032, 600] on button "Start applying" at bounding box center [1022, 608] width 135 height 37
click at [1003, 592] on div "Start applying" at bounding box center [557, 615] width 1115 height 81
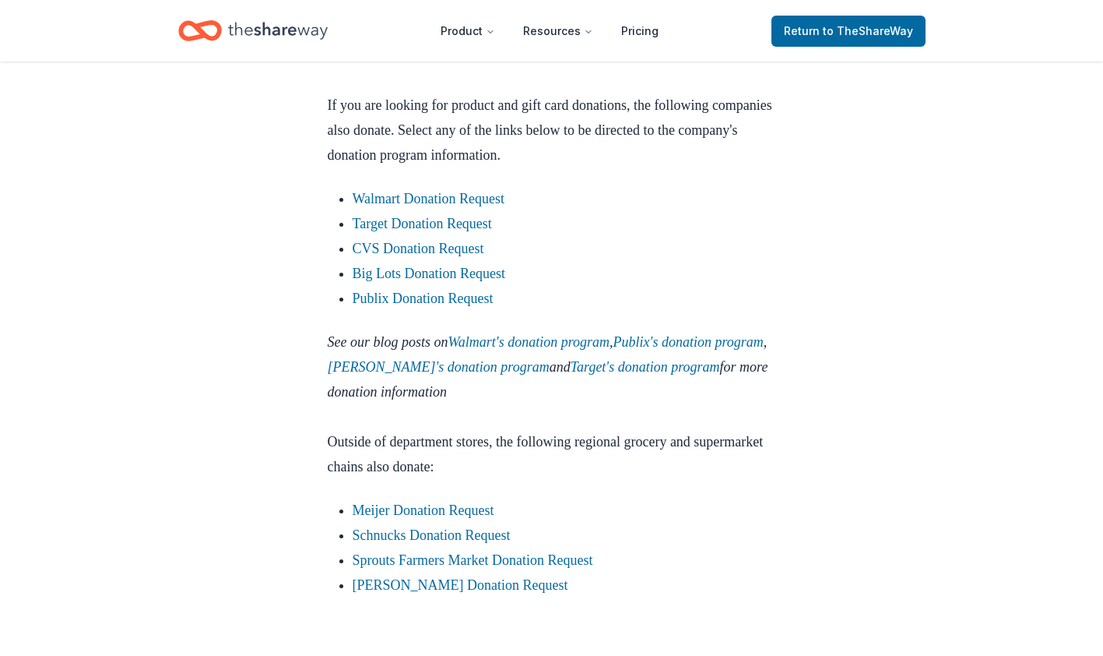
scroll to position [1797, 0]
